Goal: Task Accomplishment & Management: Use online tool/utility

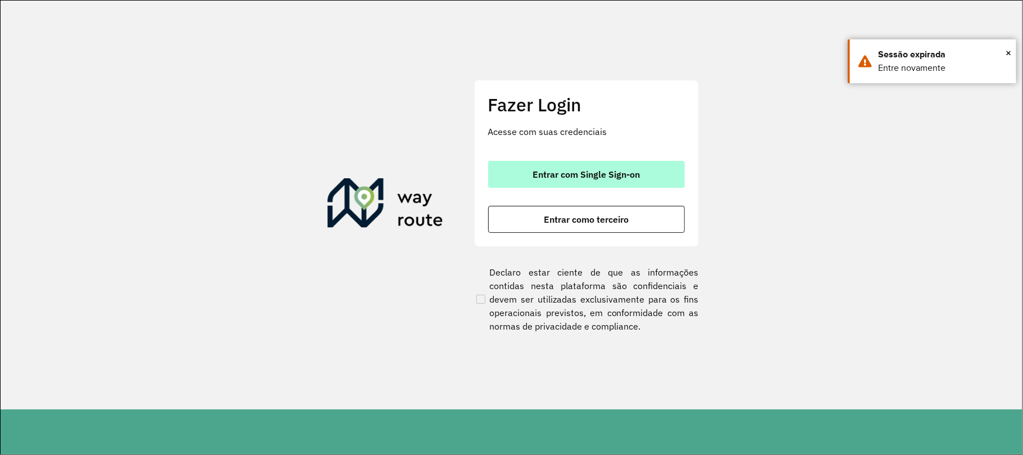
click at [568, 176] on span "Entrar com Single Sign-on" at bounding box center [586, 174] width 107 height 9
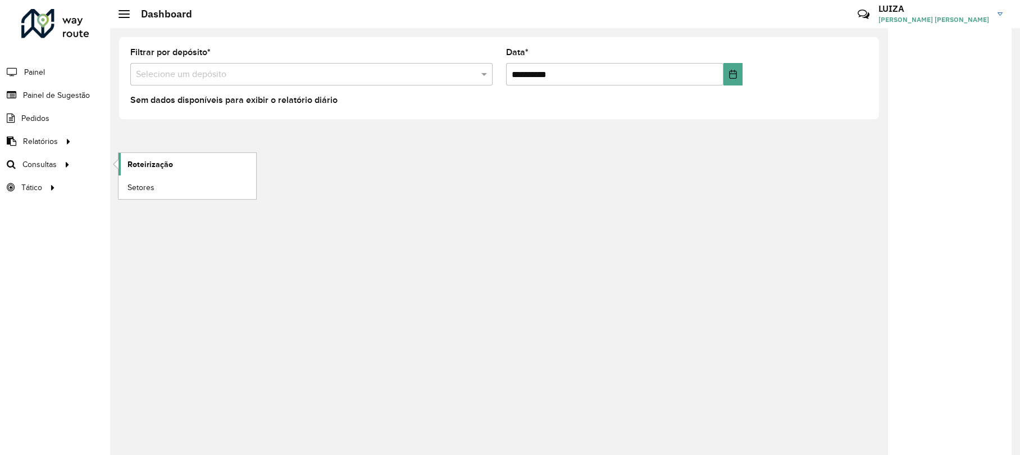
click at [154, 164] on span "Roteirização" at bounding box center [151, 164] width 46 height 12
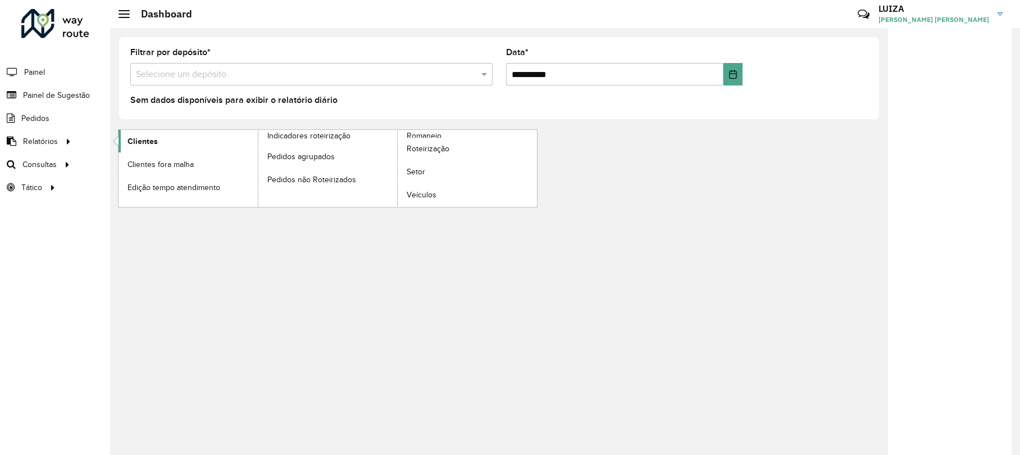
click at [146, 142] on span "Clientes" at bounding box center [143, 141] width 30 height 12
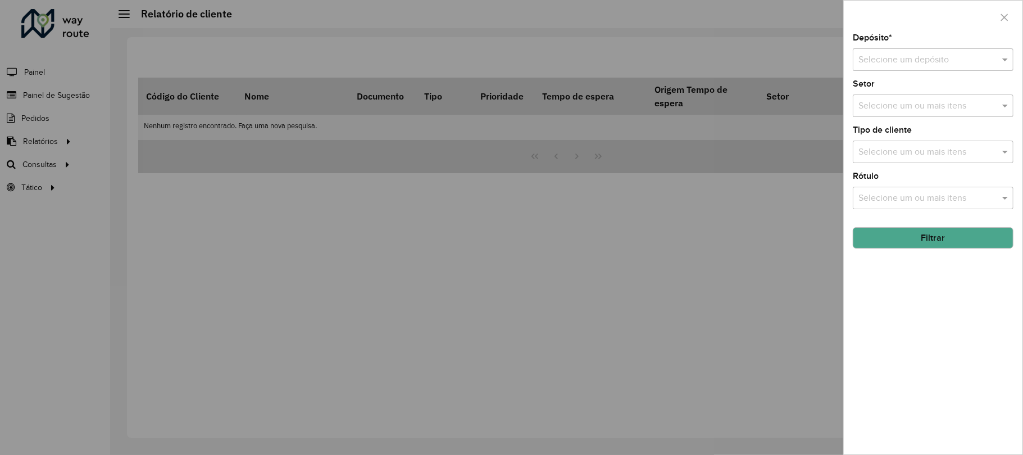
click at [43, 163] on div at bounding box center [511, 227] width 1023 height 455
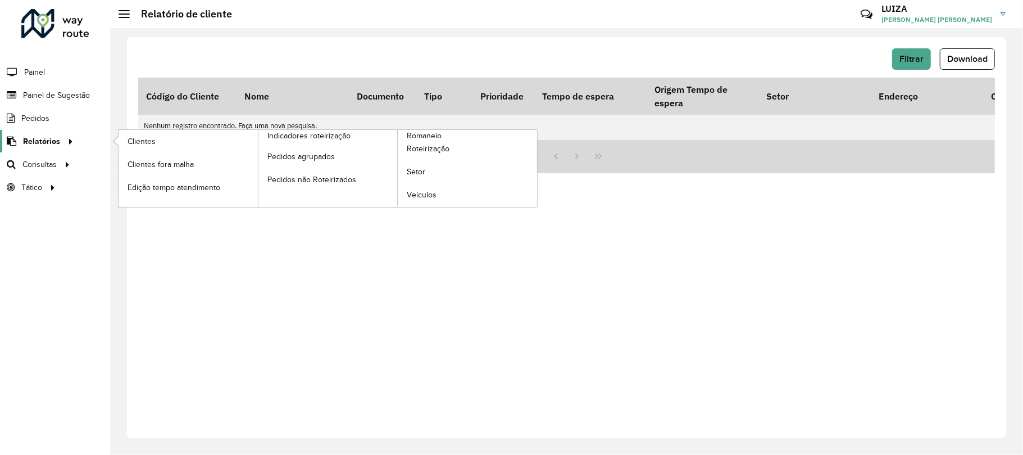
click at [53, 138] on span "Relatórios" at bounding box center [41, 141] width 37 height 12
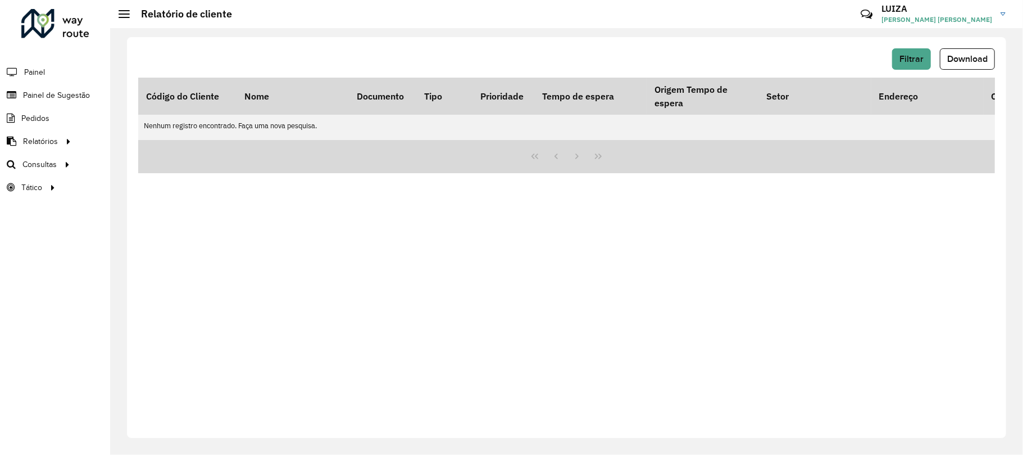
click at [896, 268] on div "Filtrar Download Código do Cliente Nome Documento Tipo Prioridade Tempo de espe…" at bounding box center [566, 237] width 879 height 401
click at [909, 49] on button "Filtrar" at bounding box center [911, 58] width 39 height 21
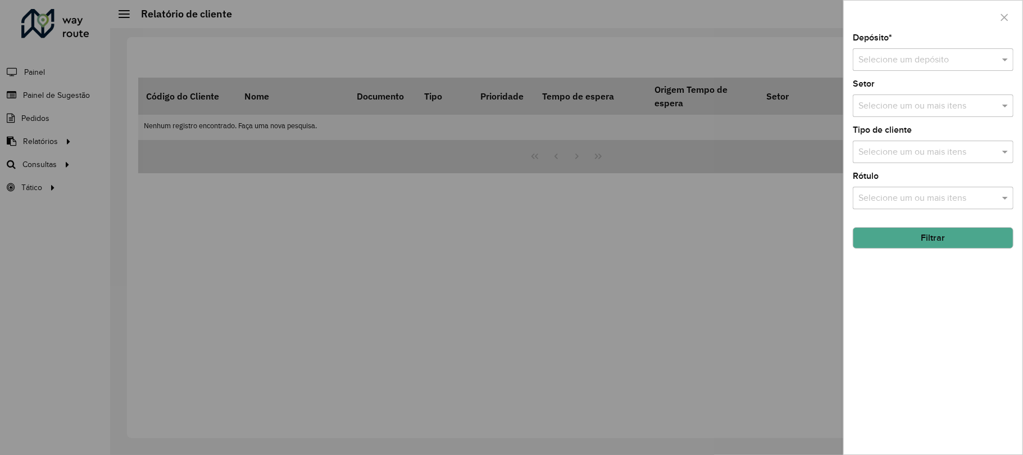
click at [897, 55] on input "text" at bounding box center [922, 59] width 127 height 13
click at [879, 108] on span "CDD [GEOGRAPHIC_DATA]" at bounding box center [982, 111] width 246 height 10
click at [883, 108] on input "text" at bounding box center [928, 105] width 144 height 13
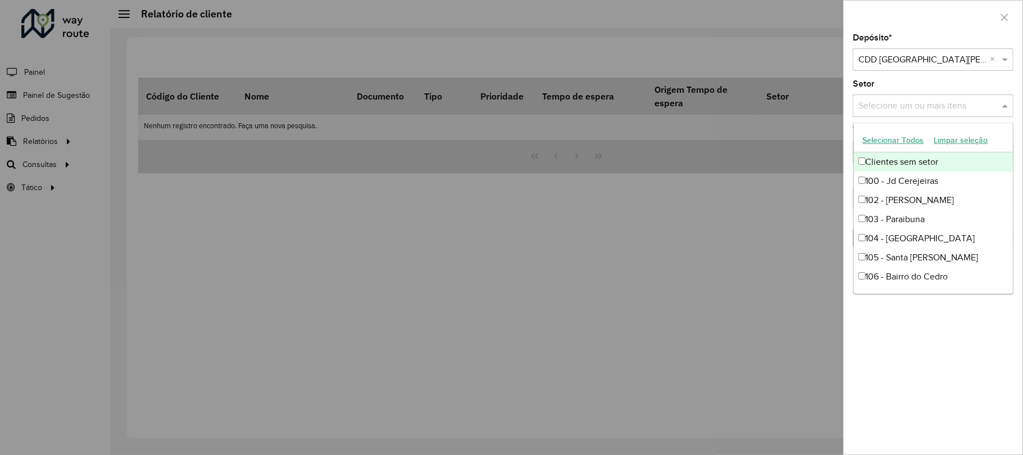
click at [892, 90] on div "Setor Selecione um ou mais itens" at bounding box center [933, 98] width 161 height 37
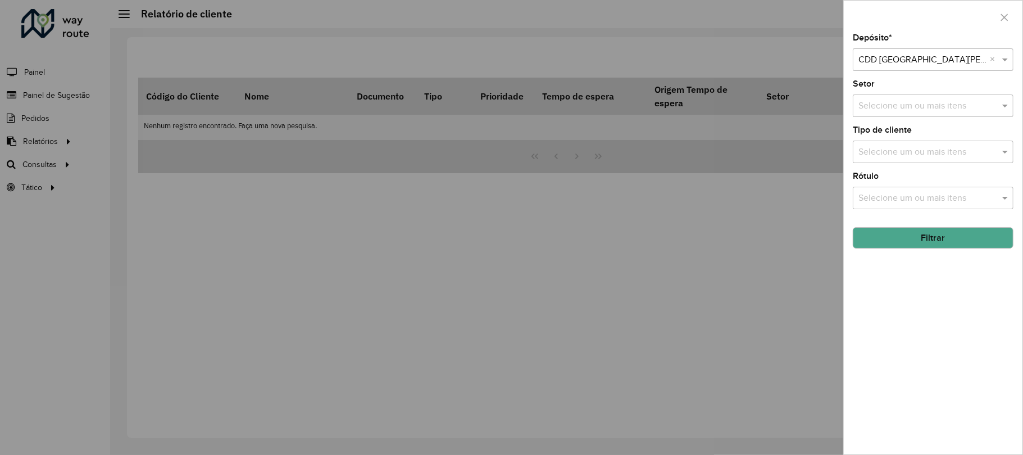
click at [878, 148] on input "text" at bounding box center [928, 152] width 144 height 13
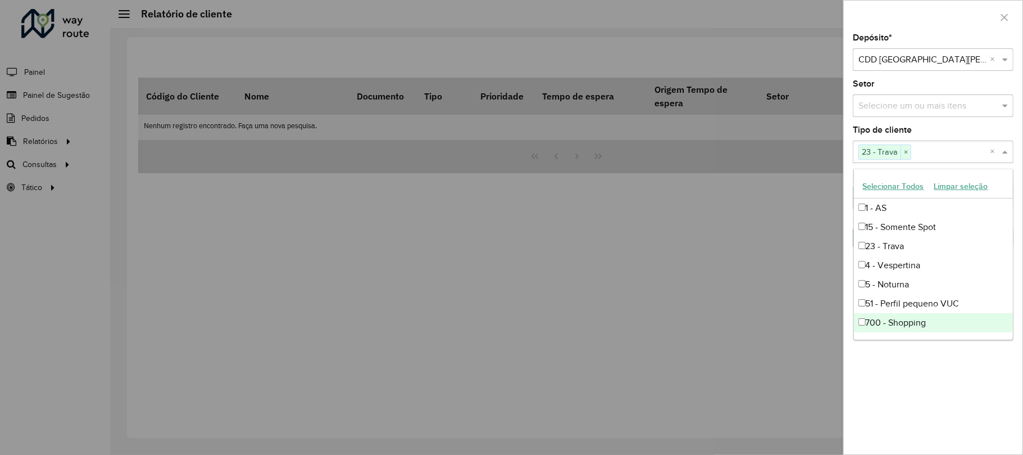
click at [881, 374] on div "Depósito * Selecione um depósito × CDD São José dos Campos × Setor Selecione um…" at bounding box center [933, 244] width 179 height 420
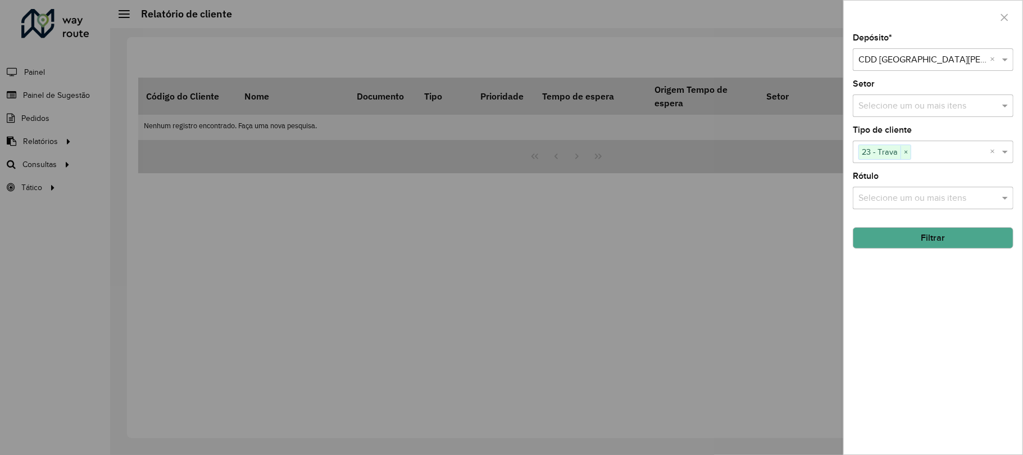
click at [884, 233] on button "Filtrar" at bounding box center [933, 237] width 161 height 21
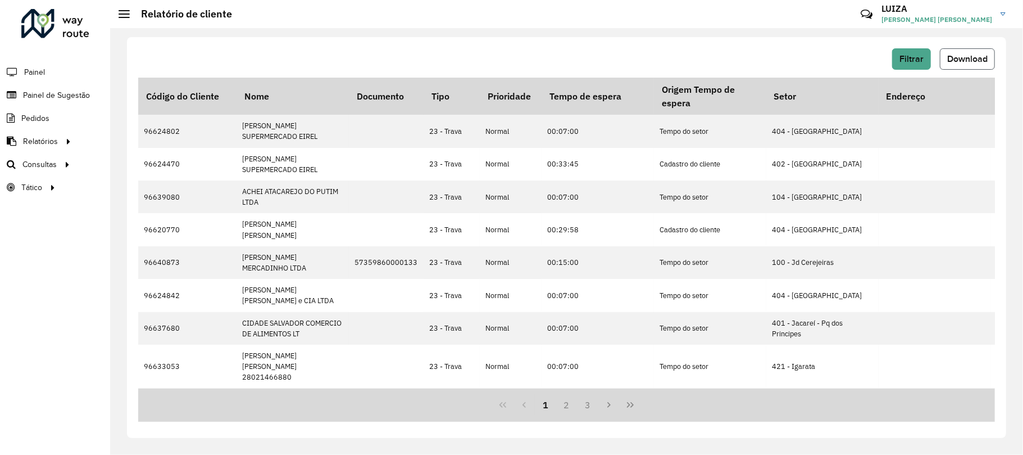
click at [951, 61] on span "Download" at bounding box center [967, 59] width 40 height 10
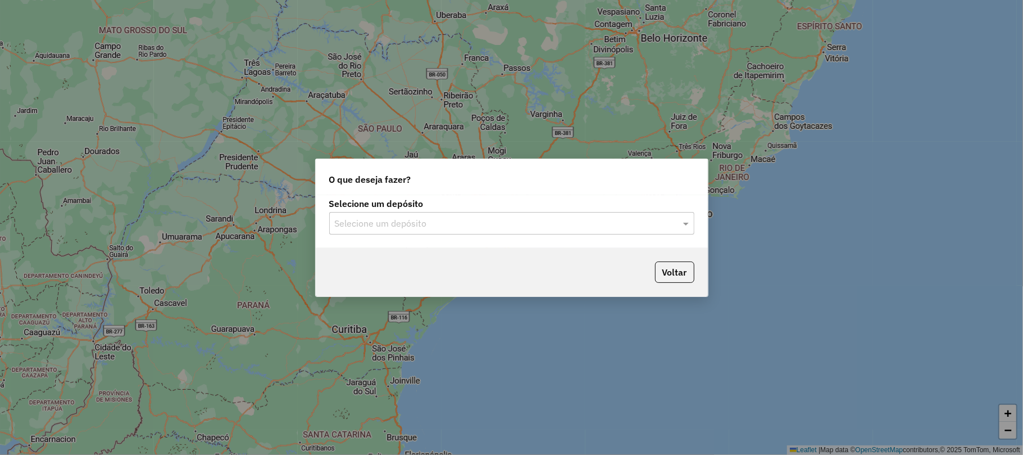
click at [383, 210] on div "Selecione um depósito Selecione um depósito" at bounding box center [511, 216] width 365 height 35
click at [384, 220] on input "text" at bounding box center [501, 223] width 332 height 13
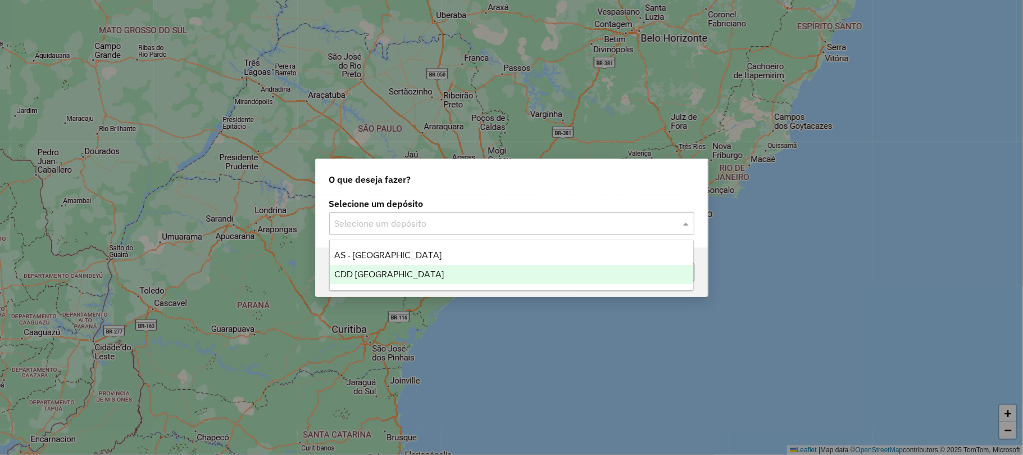
click at [390, 277] on span "CDD [GEOGRAPHIC_DATA]" at bounding box center [389, 274] width 110 height 10
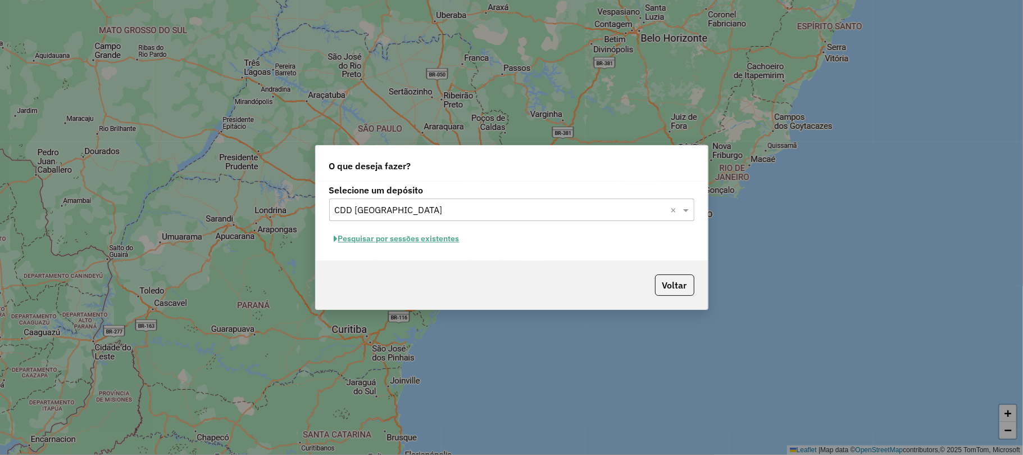
click at [403, 239] on button "Pesquisar por sessões existentes" at bounding box center [396, 238] width 135 height 17
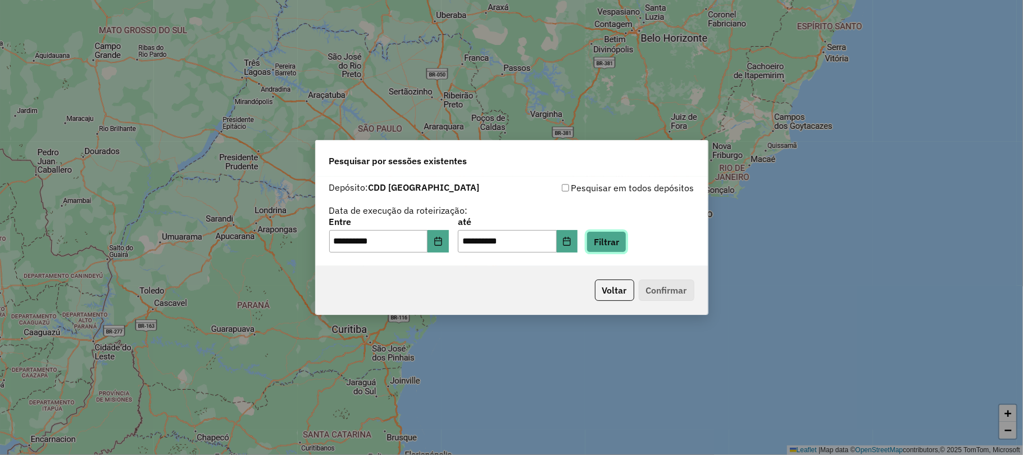
click at [611, 240] on button "Filtrar" at bounding box center [607, 241] width 40 height 21
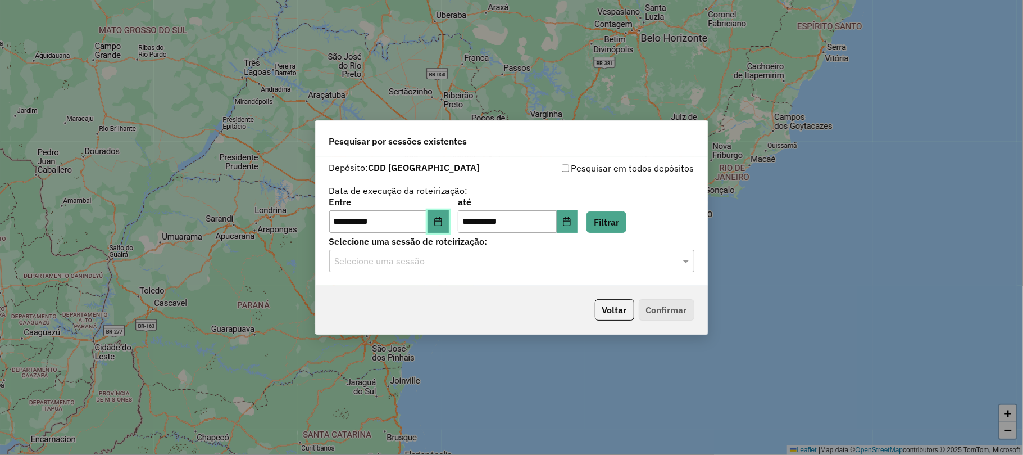
click at [443, 219] on icon "Choose Date" at bounding box center [438, 221] width 9 height 9
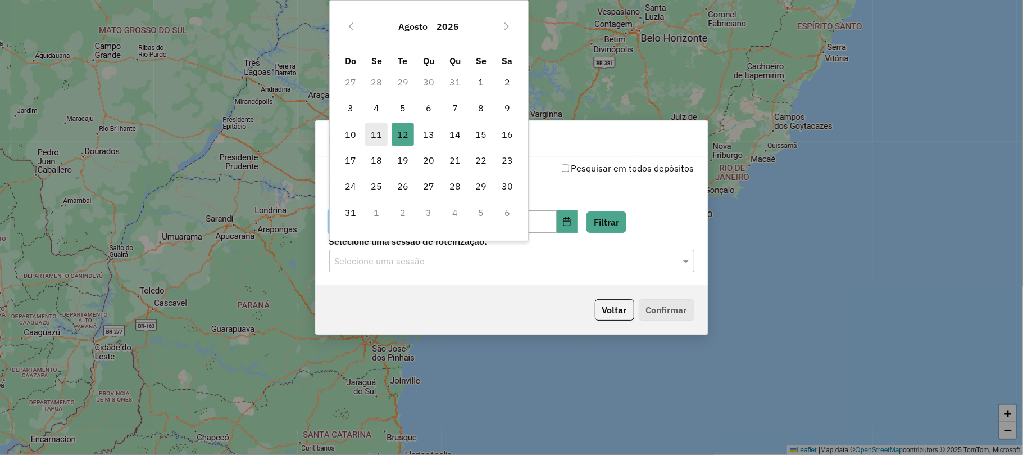
click at [376, 126] on span "11" at bounding box center [376, 134] width 22 height 22
type input "**********"
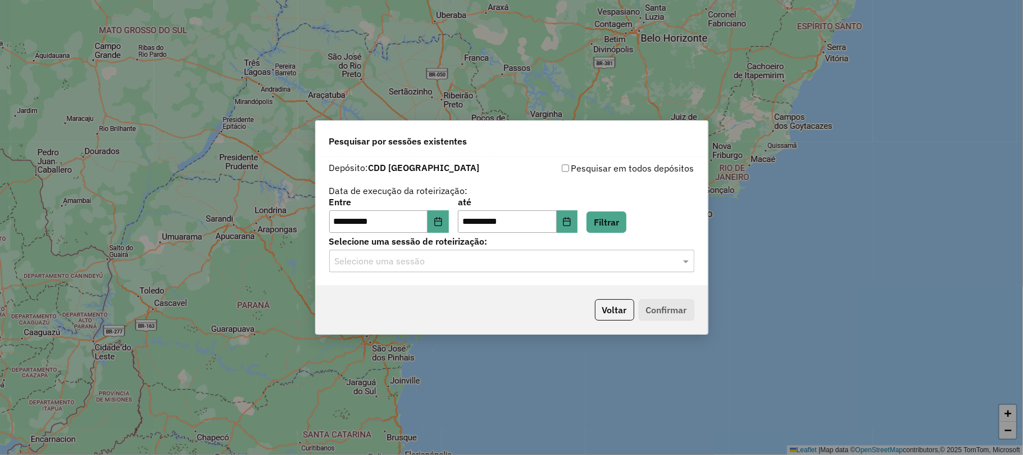
click at [372, 131] on div "Pesquisar por sessões existentes" at bounding box center [512, 139] width 392 height 36
click at [573, 220] on button "Choose Date" at bounding box center [567, 221] width 21 height 22
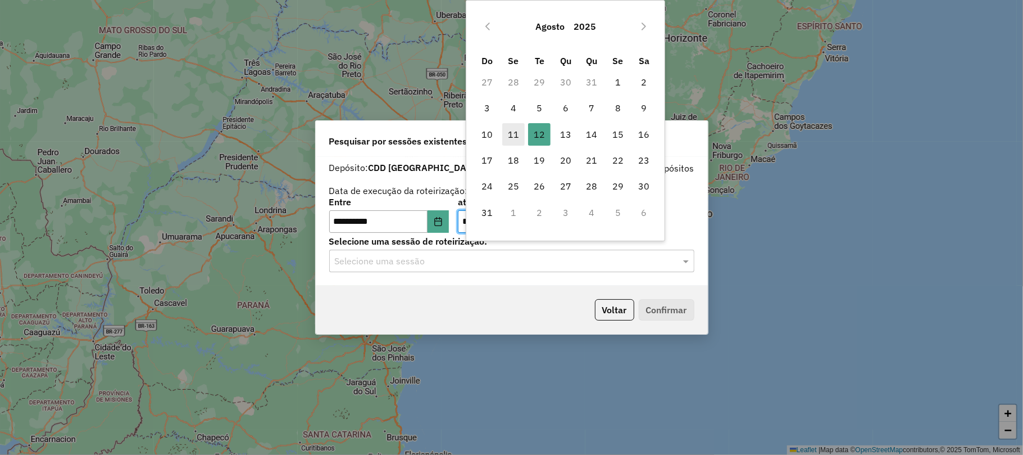
click at [509, 130] on span "11" at bounding box center [513, 134] width 22 height 22
type input "**********"
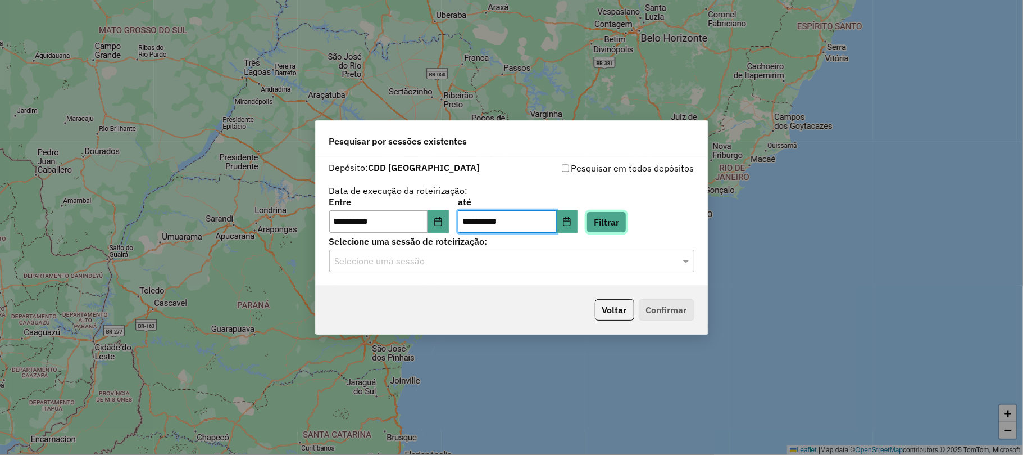
click at [612, 216] on button "Filtrar" at bounding box center [607, 221] width 40 height 21
click at [430, 262] on input "text" at bounding box center [501, 261] width 332 height 13
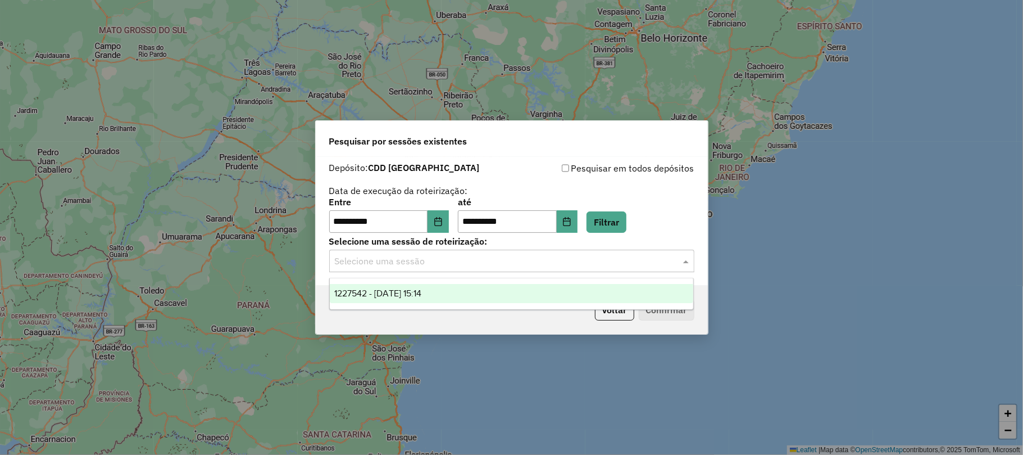
click at [397, 290] on span "1227542 - 11/08/2025 15:14" at bounding box center [377, 293] width 87 height 10
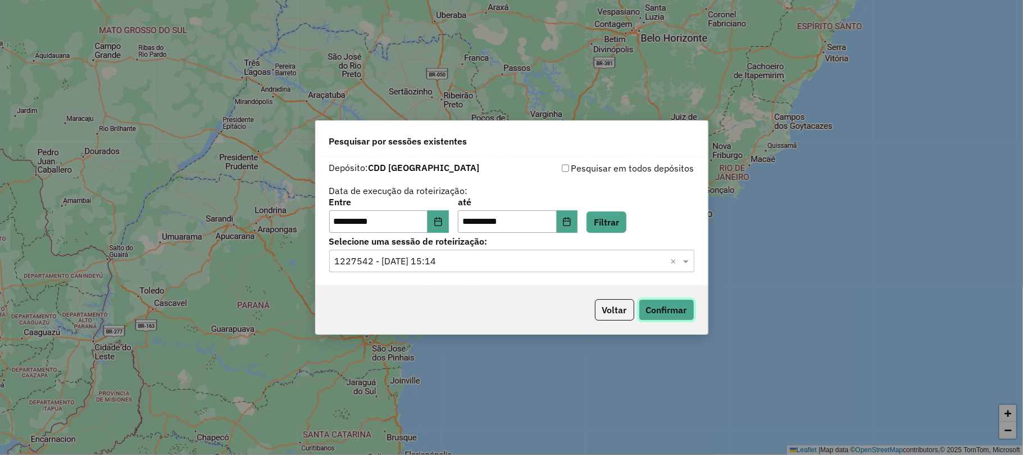
click at [647, 305] on button "Confirmar" at bounding box center [667, 309] width 56 height 21
click at [443, 220] on icon "Choose Date" at bounding box center [438, 221] width 9 height 9
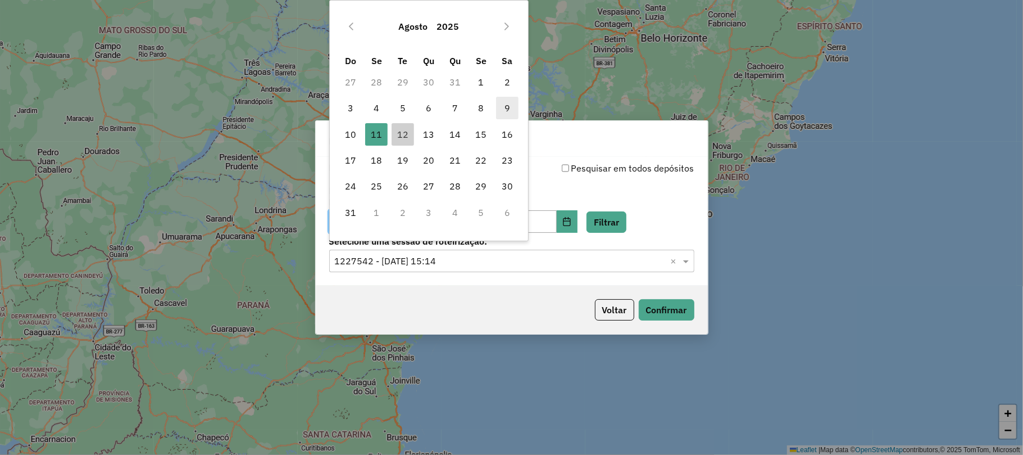
click at [508, 110] on span "9" at bounding box center [507, 108] width 22 height 22
type input "**********"
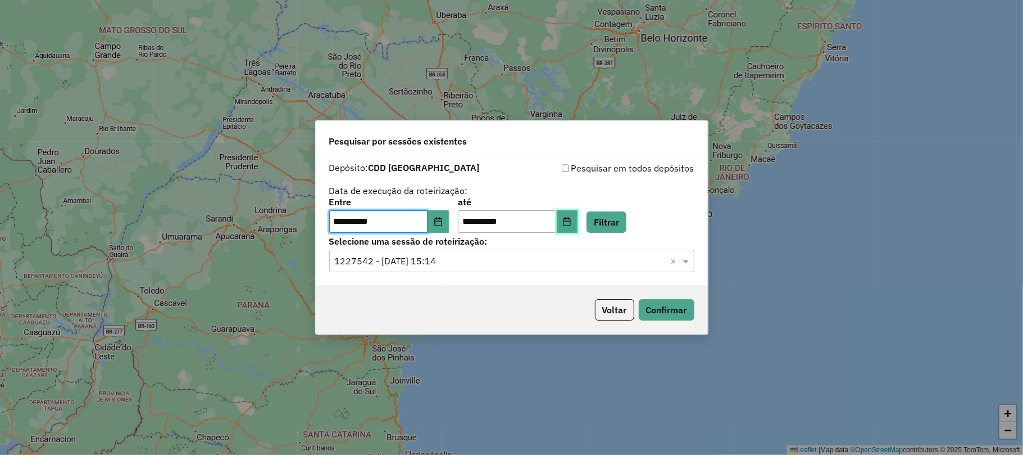
click at [571, 224] on icon "Choose Date" at bounding box center [566, 221] width 9 height 9
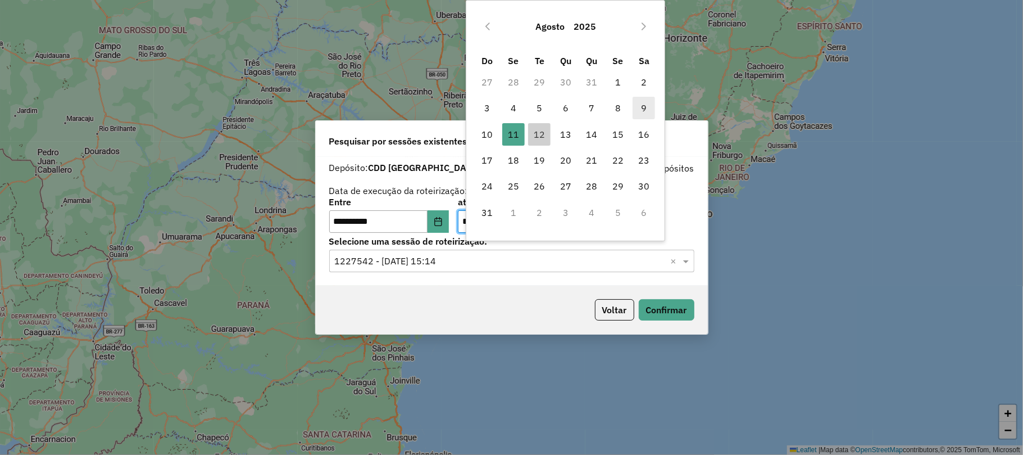
click at [641, 108] on span "9" at bounding box center [644, 108] width 22 height 22
type input "**********"
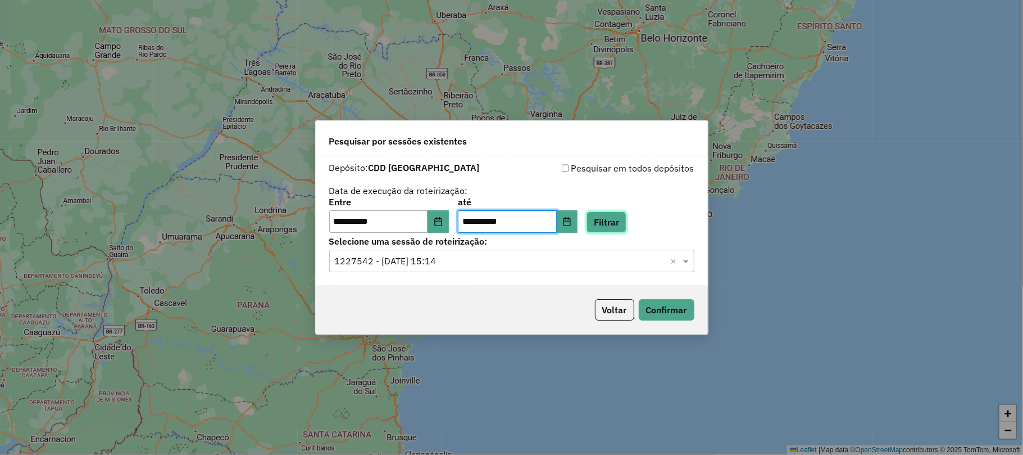
click at [627, 221] on button "Filtrar" at bounding box center [607, 221] width 40 height 21
click at [407, 261] on input "text" at bounding box center [501, 261] width 332 height 13
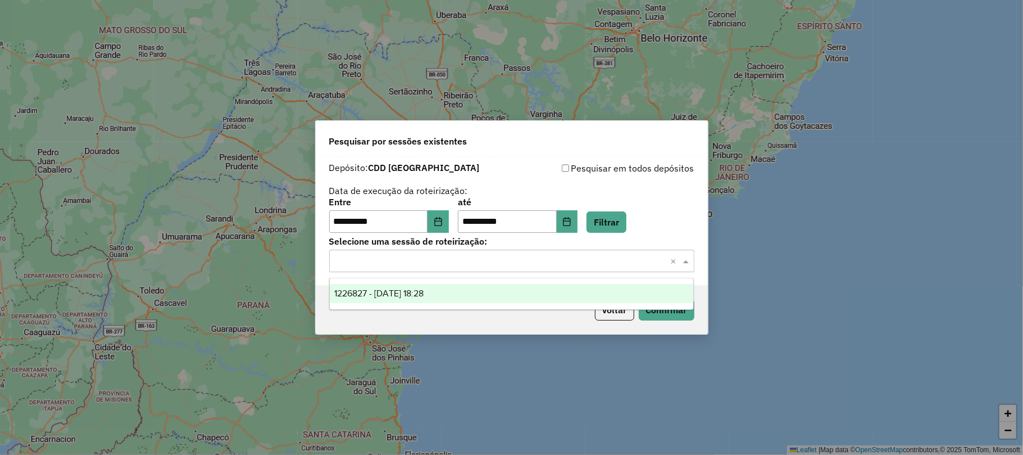
click at [387, 292] on span "1226827 - 09/08/2025 18:28" at bounding box center [378, 293] width 89 height 10
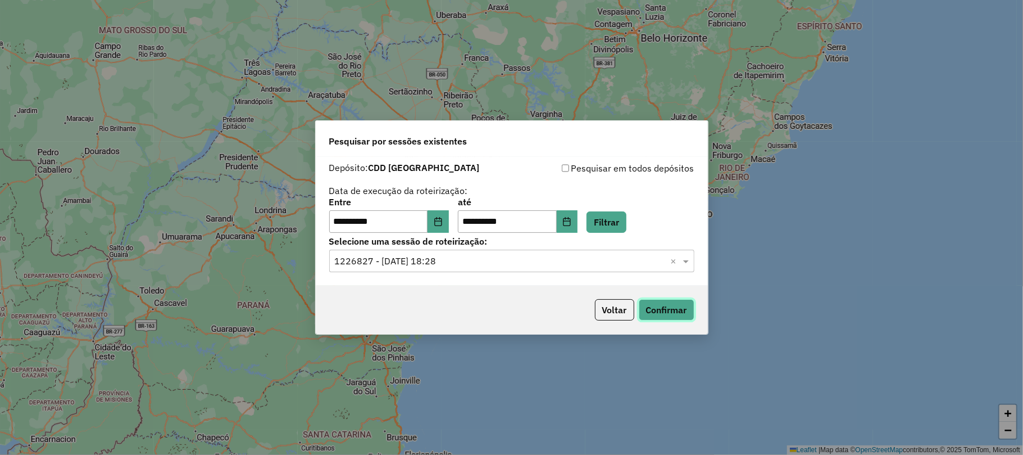
click at [665, 307] on button "Confirmar" at bounding box center [667, 309] width 56 height 21
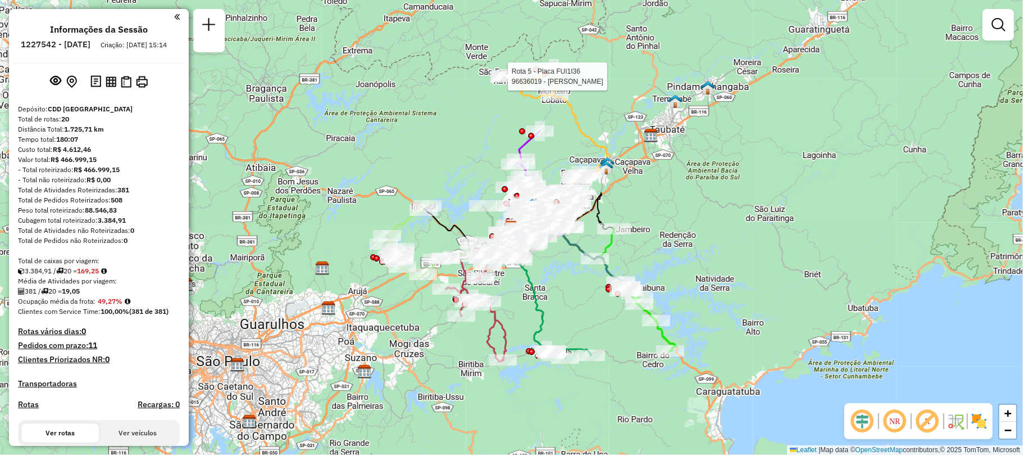
select select "**********"
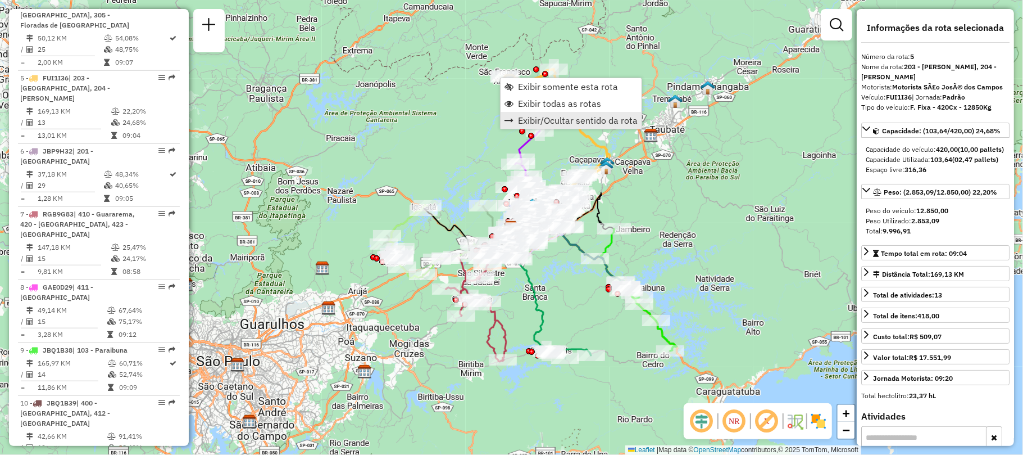
scroll to position [729, 0]
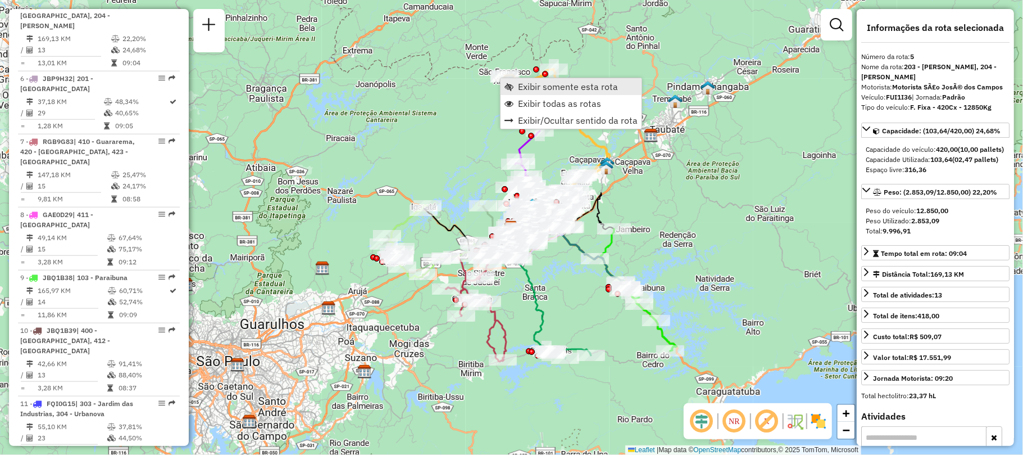
click at [541, 90] on span "Exibir somente esta rota" at bounding box center [568, 86] width 100 height 9
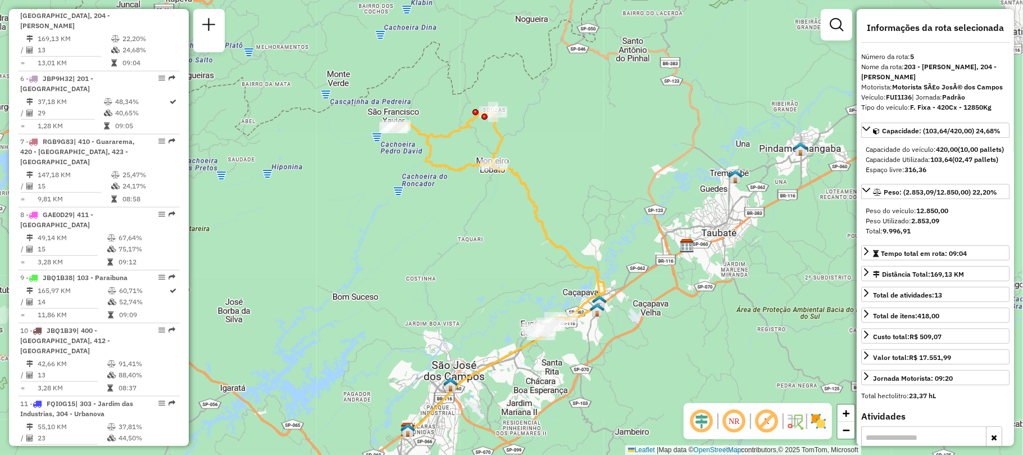
drag, startPoint x: 688, startPoint y: 219, endPoint x: 648, endPoint y: 252, distance: 52.3
click at [648, 252] on div "Janela de atendimento Grade de atendimento Capacidade Transportadoras Veículos …" at bounding box center [511, 227] width 1023 height 455
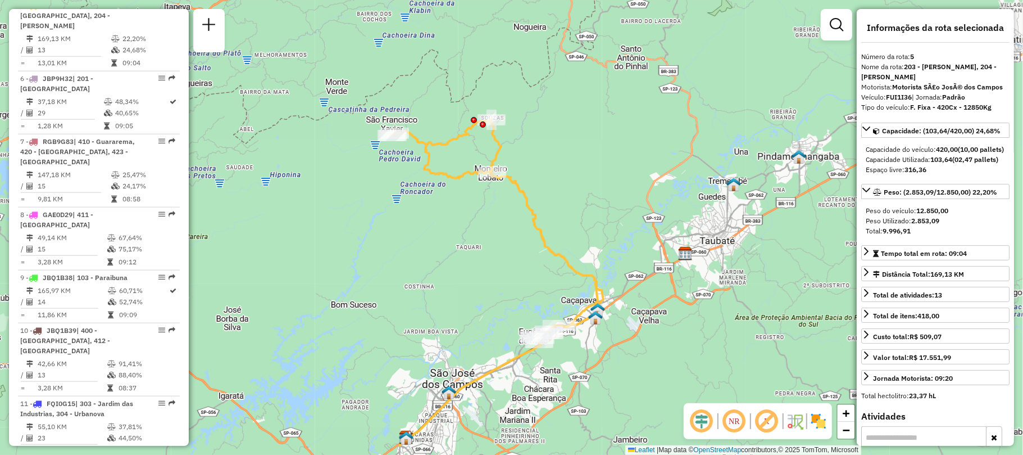
drag, startPoint x: 448, startPoint y: 64, endPoint x: 446, endPoint y: 72, distance: 8.0
click at [446, 72] on div "Janela de atendimento Grade de atendimento Capacidade Transportadoras Veículos …" at bounding box center [511, 227] width 1023 height 455
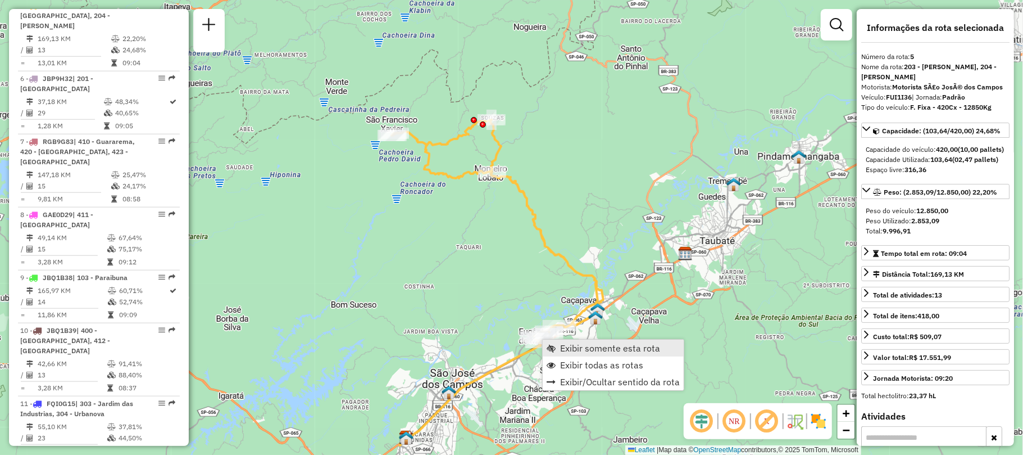
click at [565, 349] on span "Exibir somente esta rota" at bounding box center [610, 347] width 100 height 9
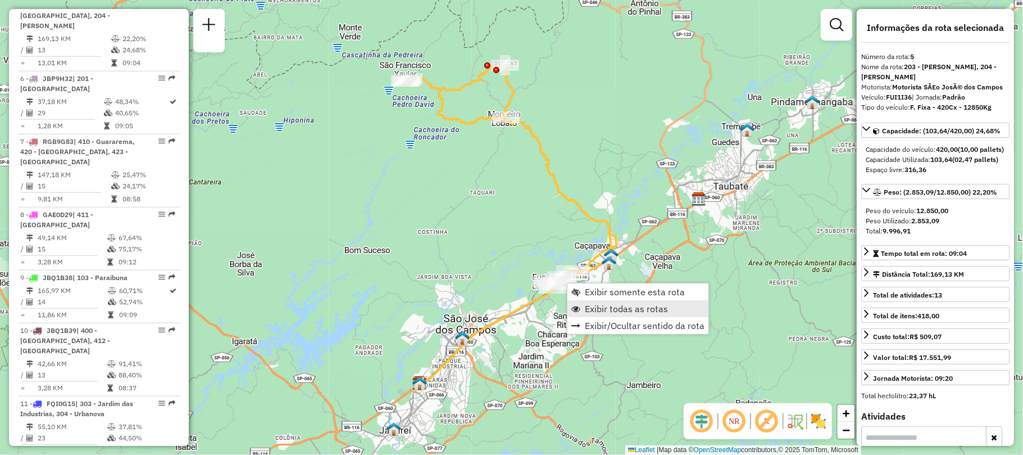
click at [580, 307] on link "Exibir todas as rotas" at bounding box center [638, 308] width 141 height 17
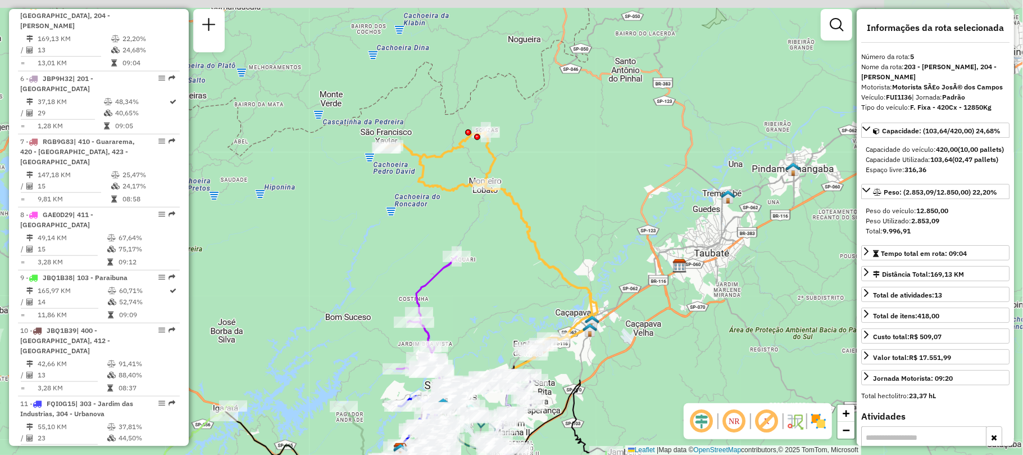
drag, startPoint x: 345, startPoint y: 268, endPoint x: 326, endPoint y: 335, distance: 69.5
click at [326, 335] on div "Janela de atendimento Grade de atendimento Capacidade Transportadoras Veículos …" at bounding box center [511, 227] width 1023 height 455
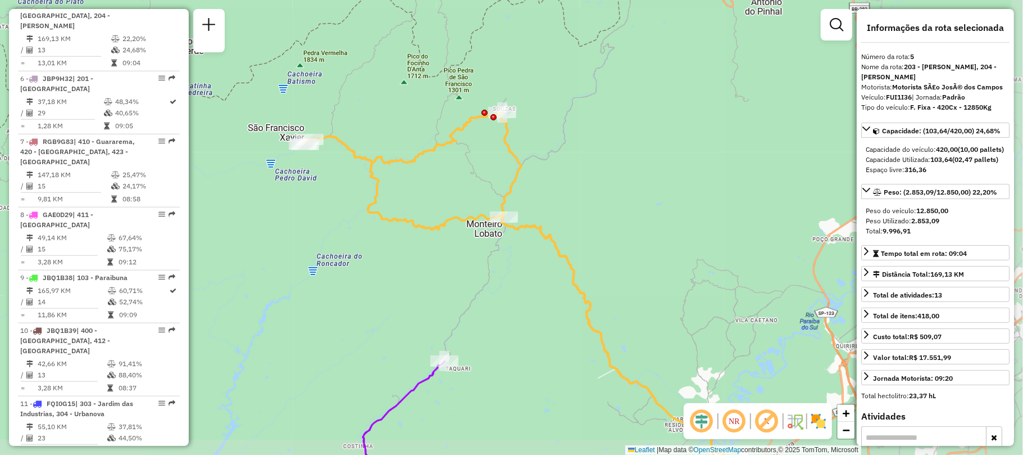
drag, startPoint x: 529, startPoint y: 305, endPoint x: 514, endPoint y: 287, distance: 23.5
click at [514, 287] on div "Janela de atendimento Grade de atendimento Capacidade Transportadoras Veículos …" at bounding box center [511, 227] width 1023 height 455
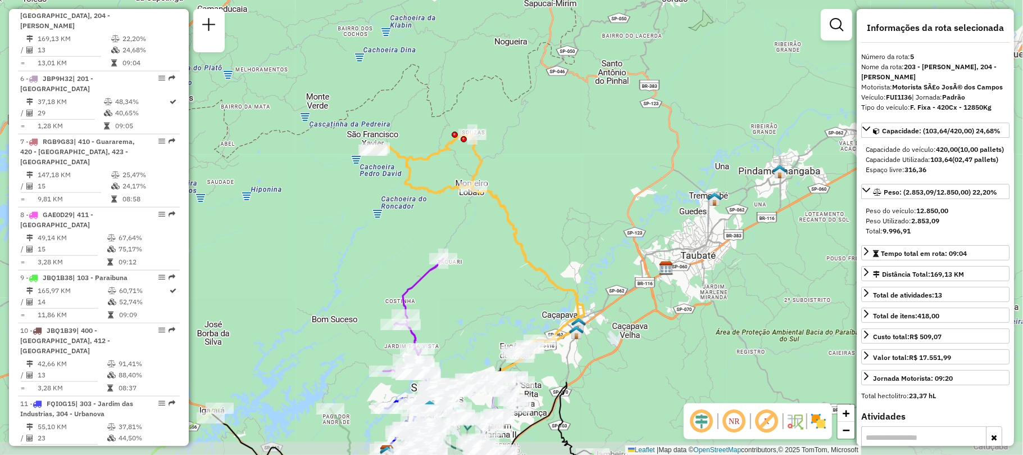
drag, startPoint x: 506, startPoint y: 337, endPoint x: 513, endPoint y: 293, distance: 44.3
click at [513, 293] on div "Janela de atendimento Grade de atendimento Capacidade Transportadoras Veículos …" at bounding box center [511, 227] width 1023 height 455
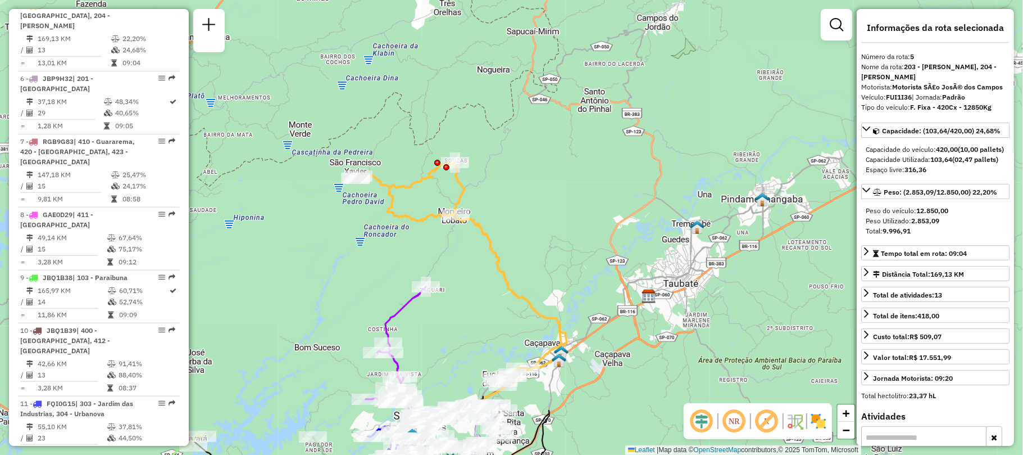
drag, startPoint x: 581, startPoint y: 243, endPoint x: 553, endPoint y: 276, distance: 43.5
click at [553, 276] on div "Janela de atendimento Grade de atendimento Capacidade Transportadoras Veículos …" at bounding box center [511, 227] width 1023 height 455
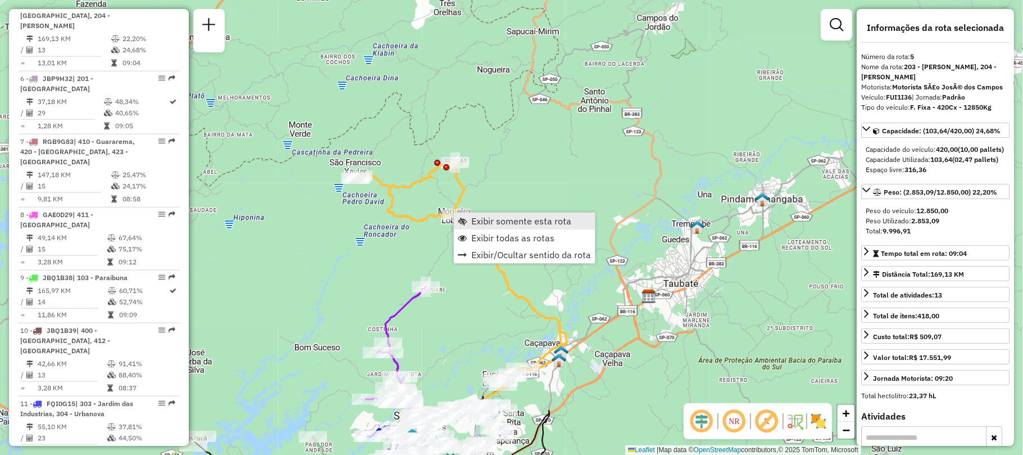
click at [466, 218] on span "Exibir somente esta rota" at bounding box center [462, 220] width 9 height 9
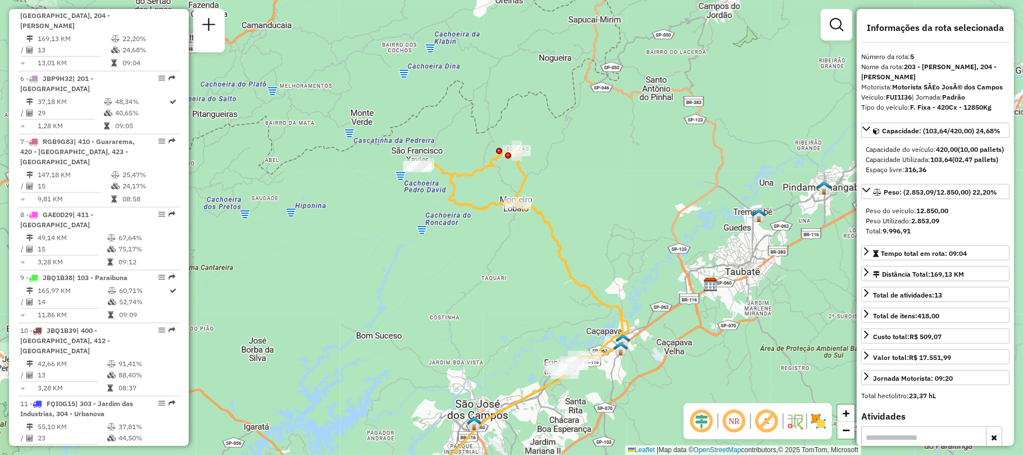
drag, startPoint x: 620, startPoint y: 126, endPoint x: 637, endPoint y: 214, distance: 89.2
click at [637, 214] on div "Janela de atendimento Grade de atendimento Capacidade Transportadoras Veículos …" at bounding box center [511, 227] width 1023 height 455
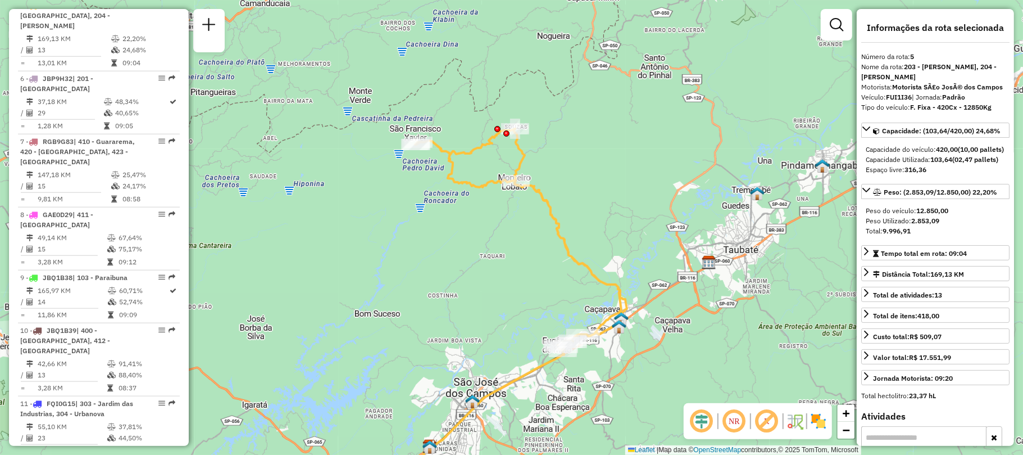
click at [517, 253] on div "Janela de atendimento Grade de atendimento Capacidade Transportadoras Veículos …" at bounding box center [511, 227] width 1023 height 455
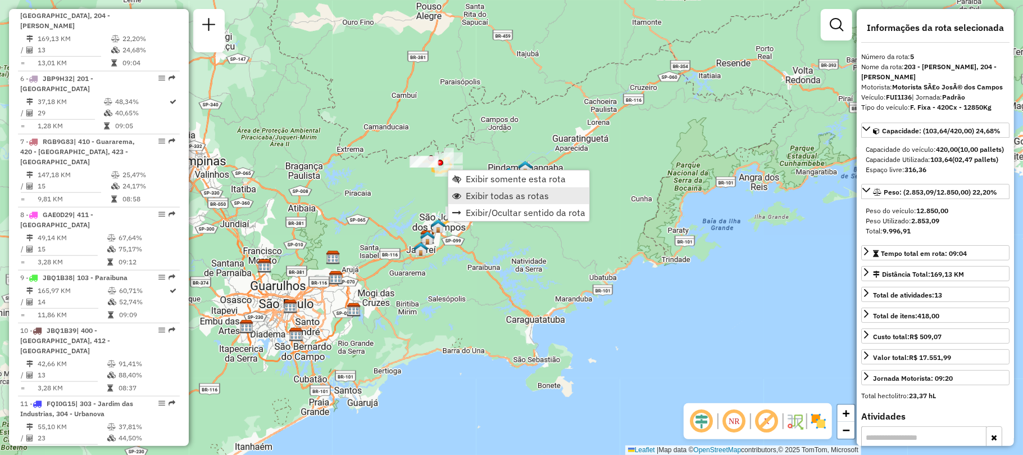
click at [476, 199] on span "Exibir todas as rotas" at bounding box center [507, 195] width 83 height 9
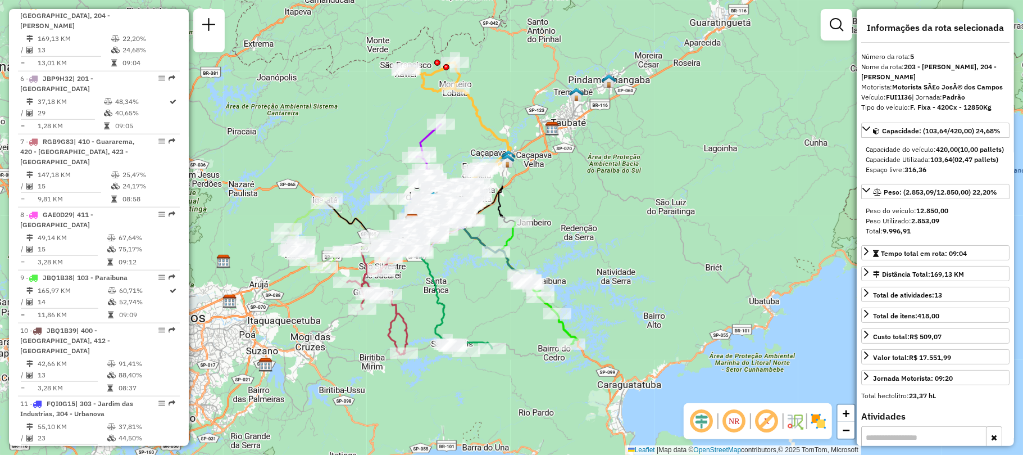
drag, startPoint x: 383, startPoint y: 96, endPoint x: 378, endPoint y: 140, distance: 45.3
click at [378, 140] on div "Janela de atendimento Grade de atendimento Capacidade Transportadoras Veículos …" at bounding box center [511, 227] width 1023 height 455
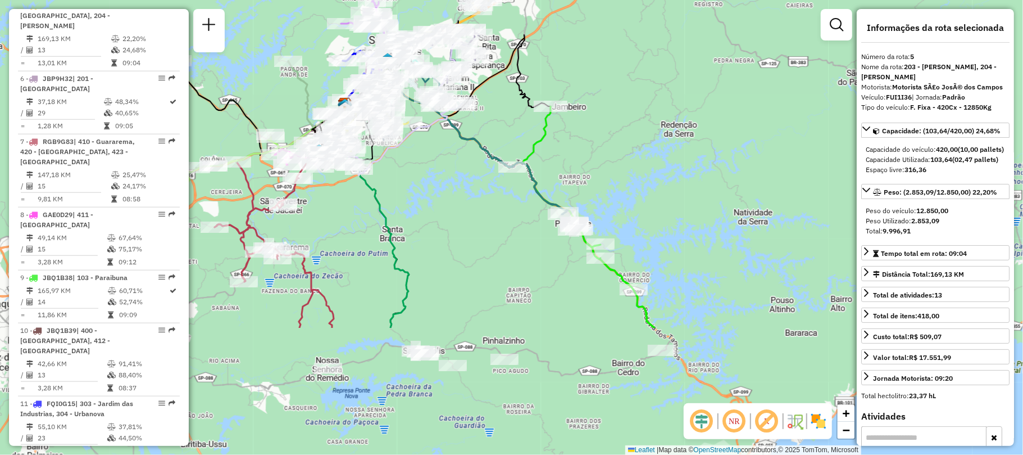
drag, startPoint x: 529, startPoint y: 374, endPoint x: 479, endPoint y: 198, distance: 182.7
click at [479, 198] on div "Janela de atendimento Grade de atendimento Capacidade Transportadoras Veículos …" at bounding box center [511, 227] width 1023 height 455
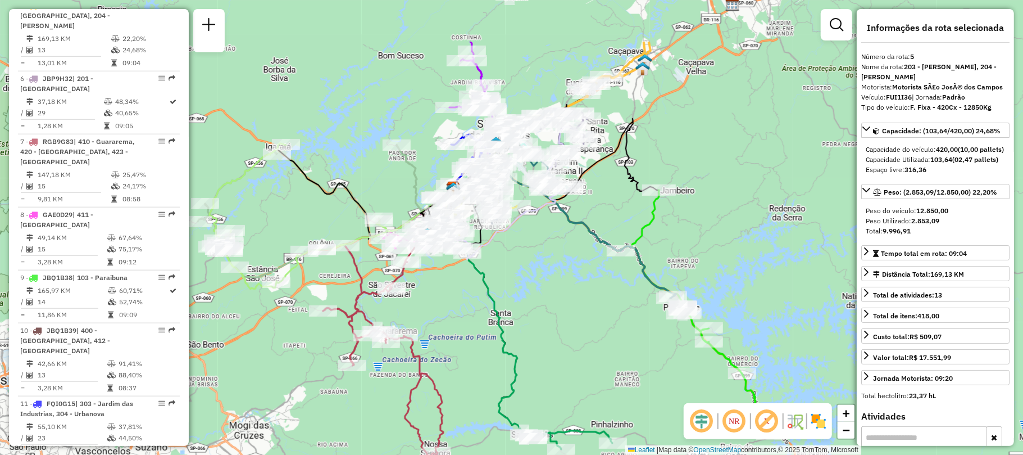
drag, startPoint x: 353, startPoint y: 293, endPoint x: 457, endPoint y: 380, distance: 135.6
click at [457, 380] on div "Janela de atendimento Grade de atendimento Capacidade Transportadoras Veículos …" at bounding box center [511, 227] width 1023 height 455
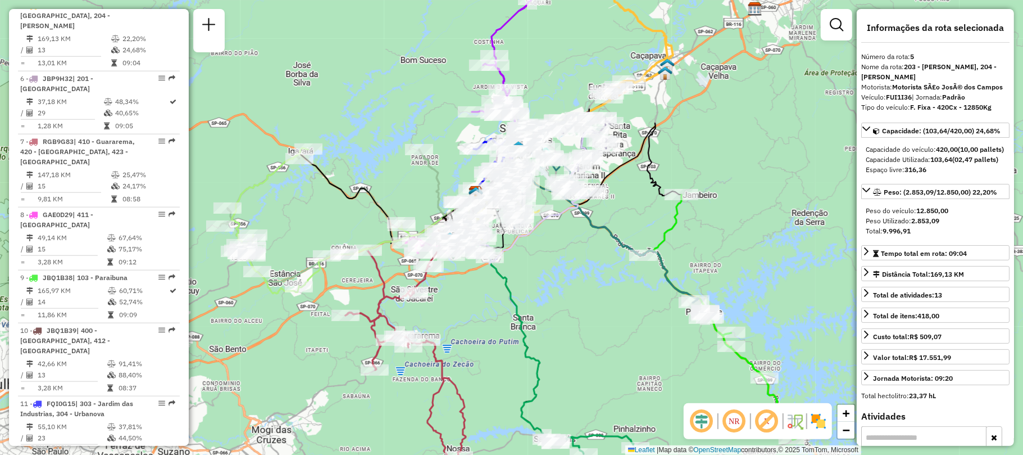
drag, startPoint x: 309, startPoint y: 216, endPoint x: 340, endPoint y: 221, distance: 31.3
click at [326, 218] on div "Janela de atendimento Grade de atendimento Capacidade Transportadoras Veículos …" at bounding box center [511, 227] width 1023 height 455
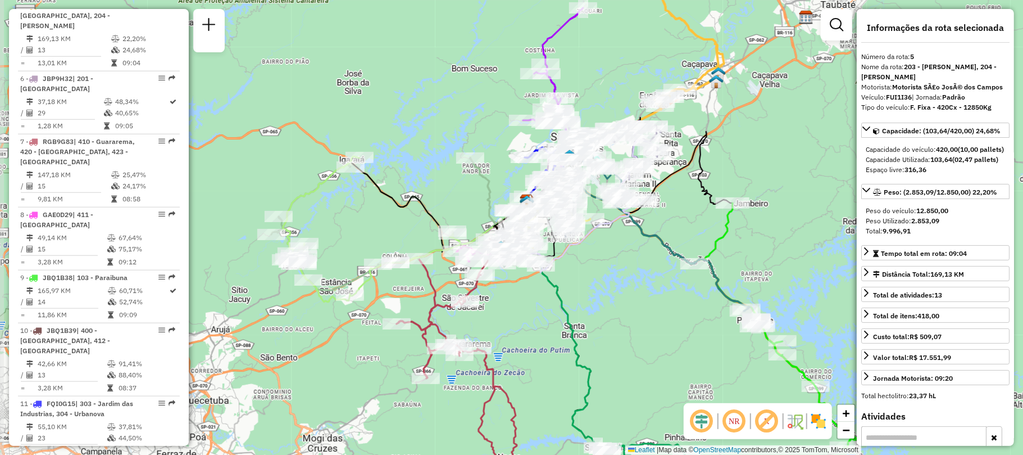
drag, startPoint x: 340, startPoint y: 221, endPoint x: 369, endPoint y: 225, distance: 29.0
click at [369, 225] on div "Janela de atendimento Grade de atendimento Capacidade Transportadoras Veículos …" at bounding box center [511, 227] width 1023 height 455
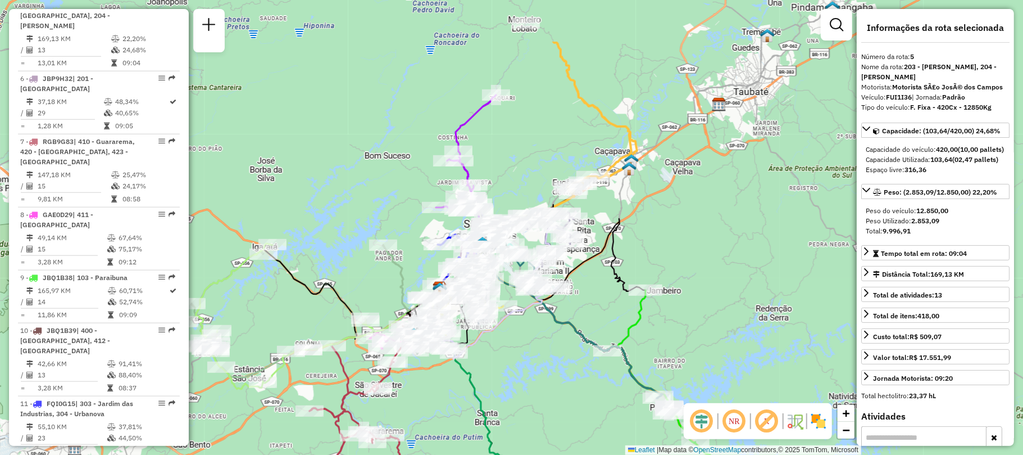
drag, startPoint x: 493, startPoint y: 98, endPoint x: 397, endPoint y: 190, distance: 133.1
click at [397, 190] on div "Janela de atendimento Grade de atendimento Capacidade Transportadoras Veículos …" at bounding box center [511, 227] width 1023 height 455
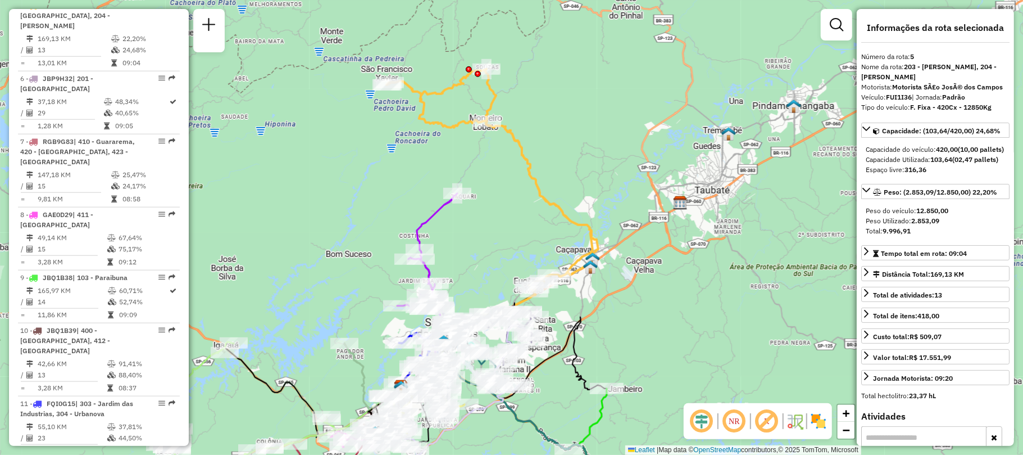
drag, startPoint x: 506, startPoint y: 78, endPoint x: 477, endPoint y: 171, distance: 97.7
click at [477, 171] on div "Janela de atendimento Grade de atendimento Capacidade Transportadoras Veículos …" at bounding box center [511, 227] width 1023 height 455
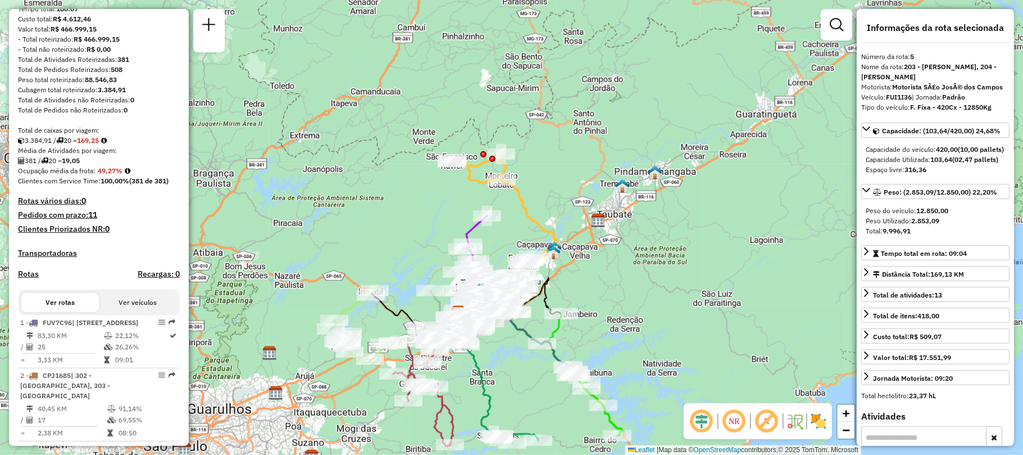
scroll to position [0, 0]
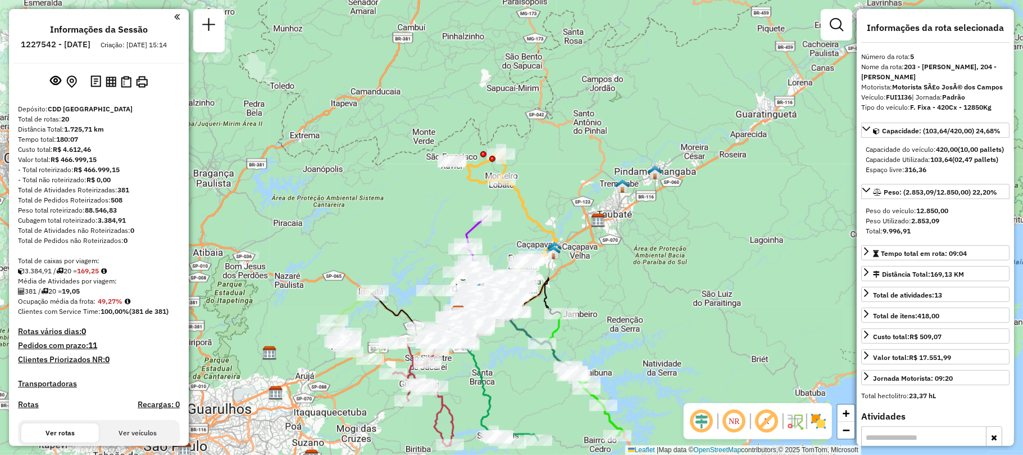
click at [61, 350] on h4 "Pedidos com prazo: 11" at bounding box center [57, 346] width 79 height 10
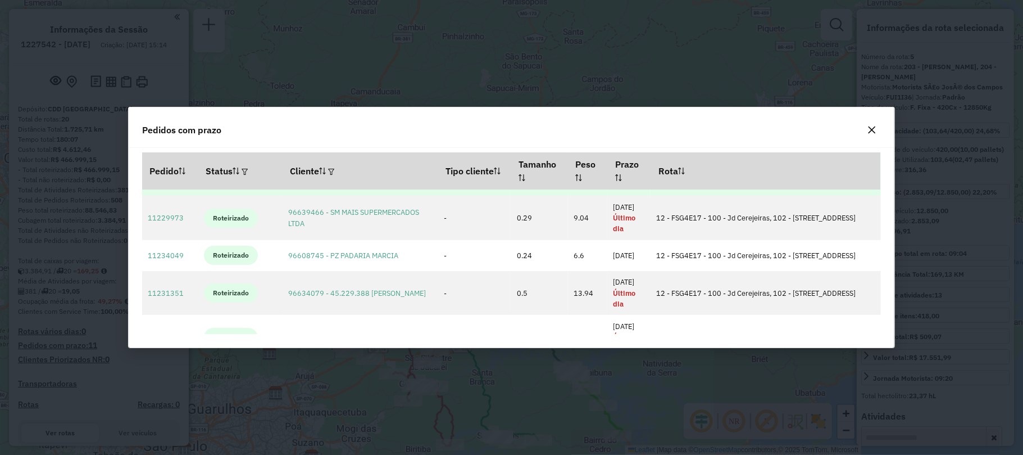
scroll to position [223, 0]
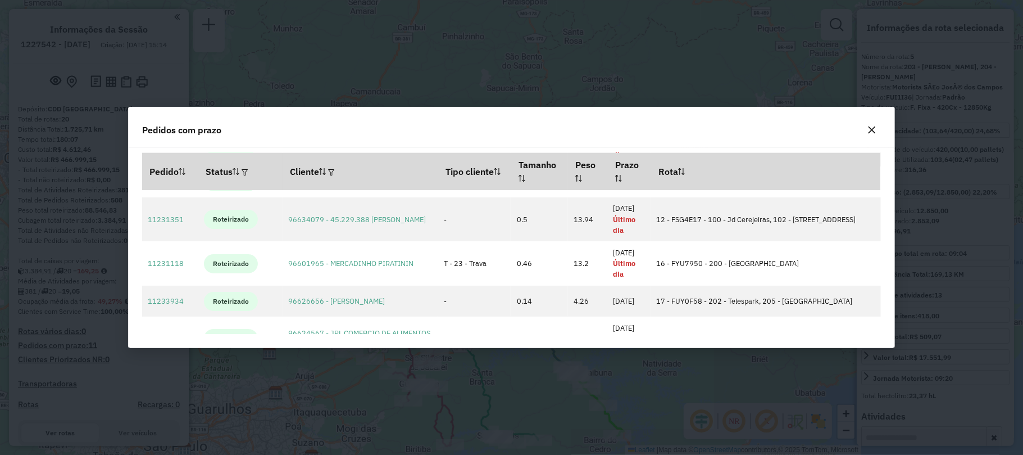
click at [871, 128] on icon "button" at bounding box center [872, 129] width 7 height 7
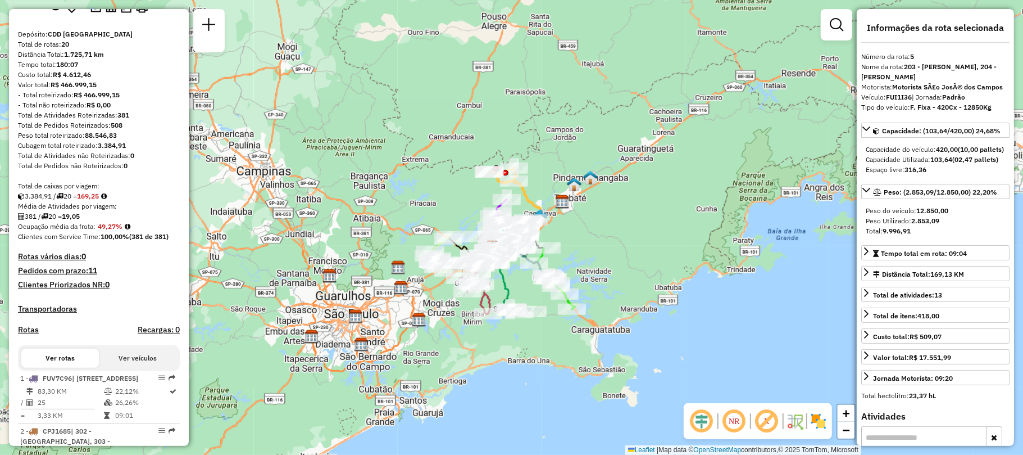
scroll to position [0, 0]
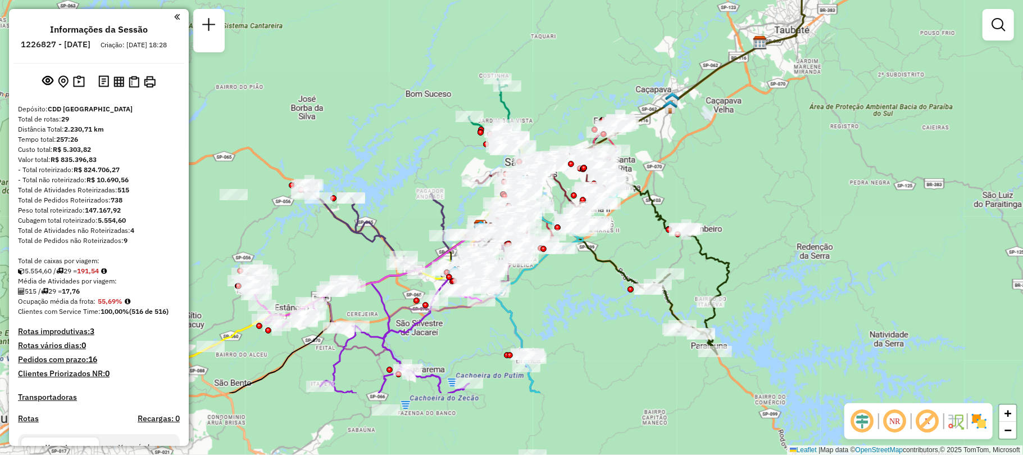
drag, startPoint x: 461, startPoint y: 166, endPoint x: 612, endPoint y: 59, distance: 185.4
click at [612, 59] on div "Janela de atendimento Grade de atendimento Capacidade Transportadoras Veículos …" at bounding box center [511, 227] width 1023 height 455
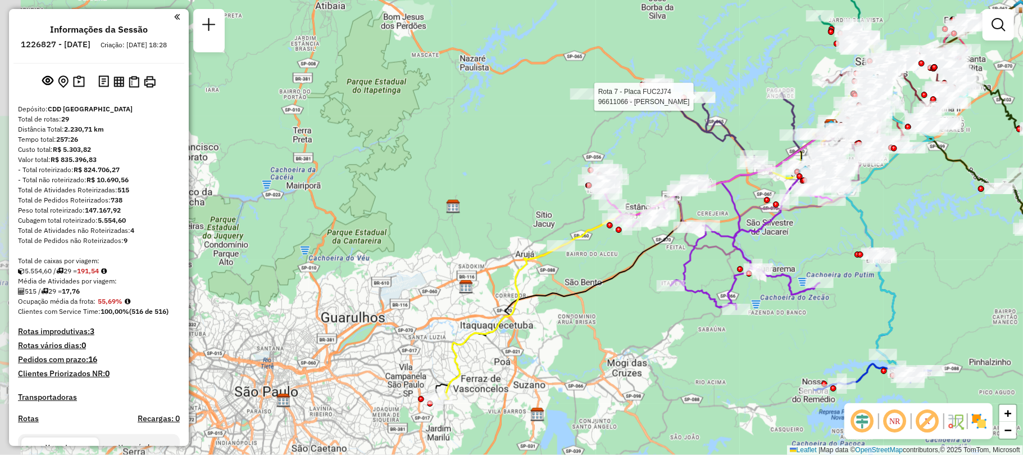
drag, startPoint x: 356, startPoint y: 205, endPoint x: 706, endPoint y: 104, distance: 364.8
click at [706, 103] on div at bounding box center [702, 97] width 28 height 11
